Goal: Unclear: Unclear

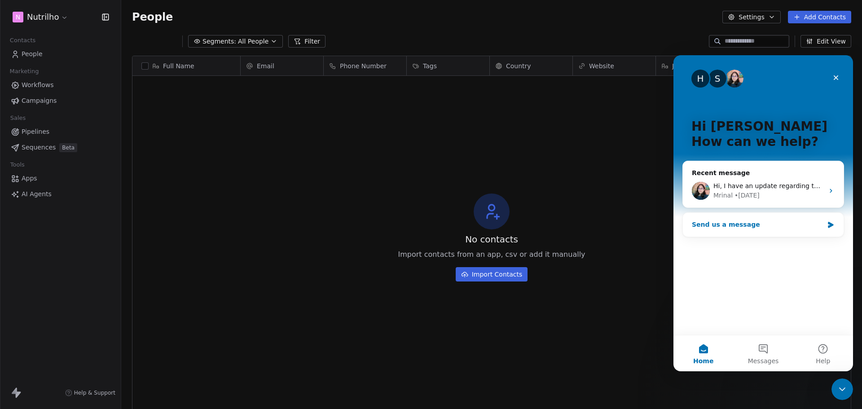
scroll to position [353, 734]
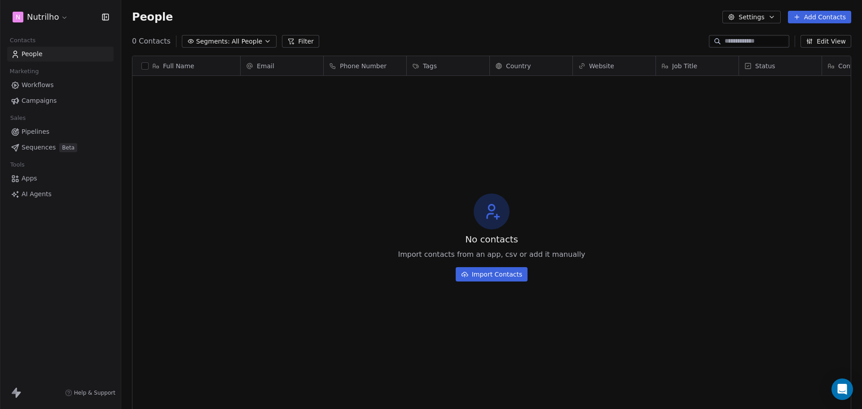
scroll to position [353, 734]
